Goal: Information Seeking & Learning: Learn about a topic

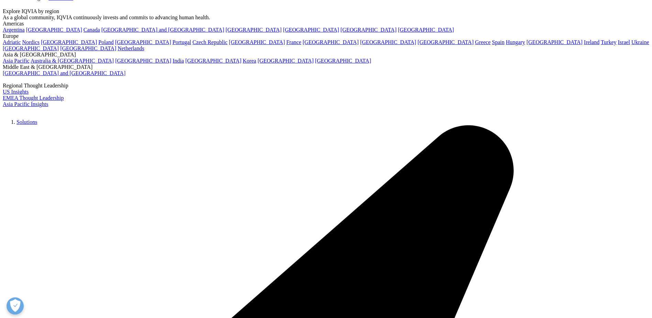
scroll to position [1, 0]
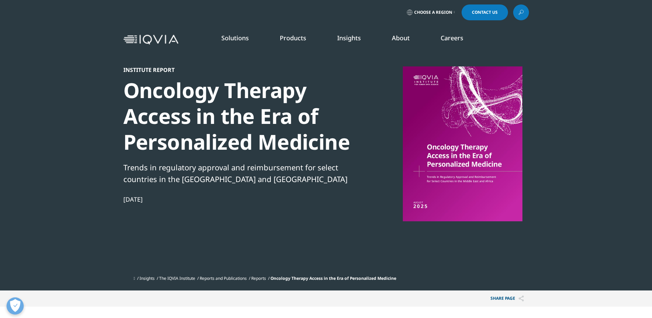
click at [170, 40] on img at bounding box center [150, 40] width 55 height 10
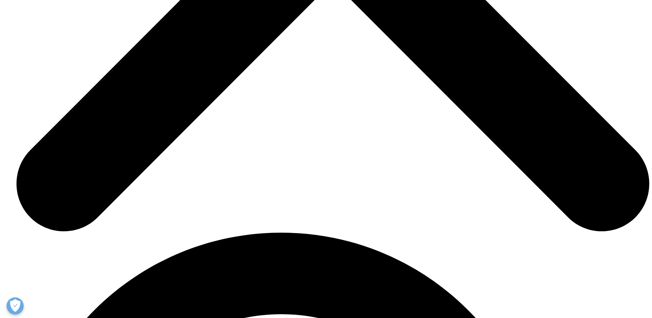
scroll to position [1340, 0]
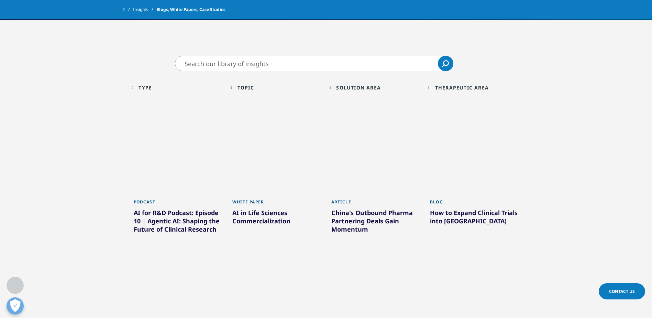
scroll to position [296, 0]
